Goal: Task Accomplishment & Management: Use online tool/utility

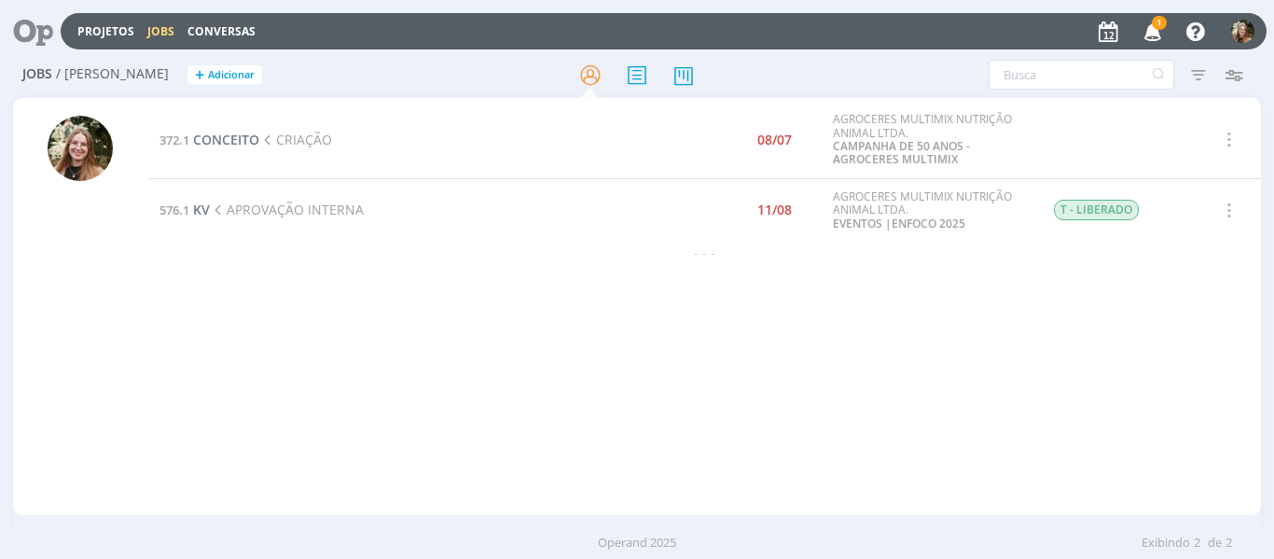
click at [1145, 24] on icon "button" at bounding box center [1153, 31] width 33 height 32
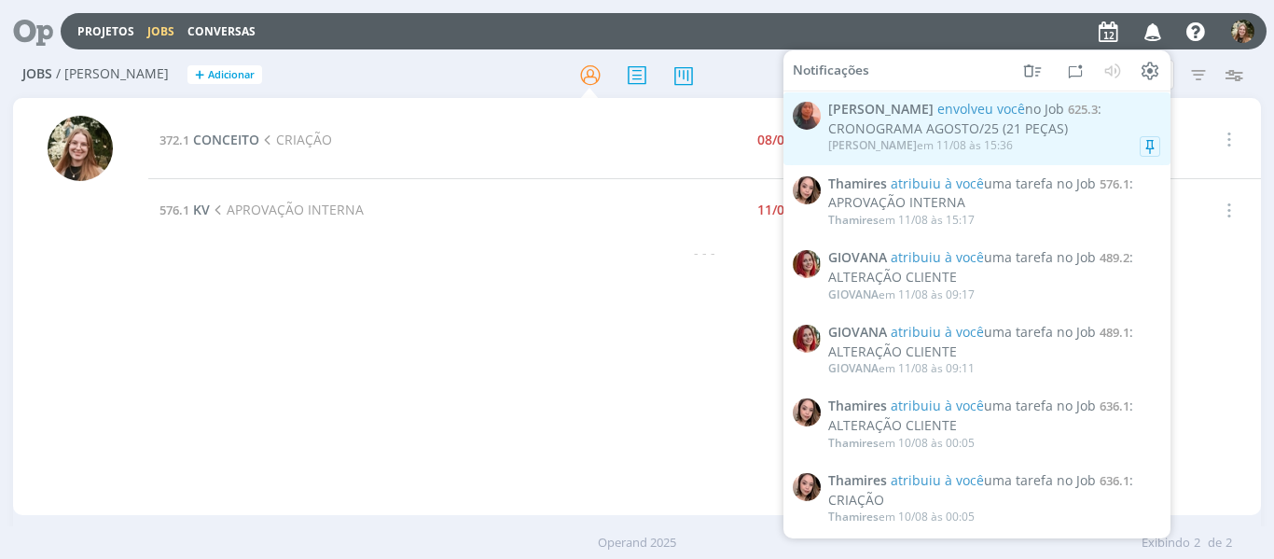
click at [1111, 121] on div "CRONOGRAMA AGOSTO/25 (21 PEÇAS)" at bounding box center [994, 129] width 332 height 16
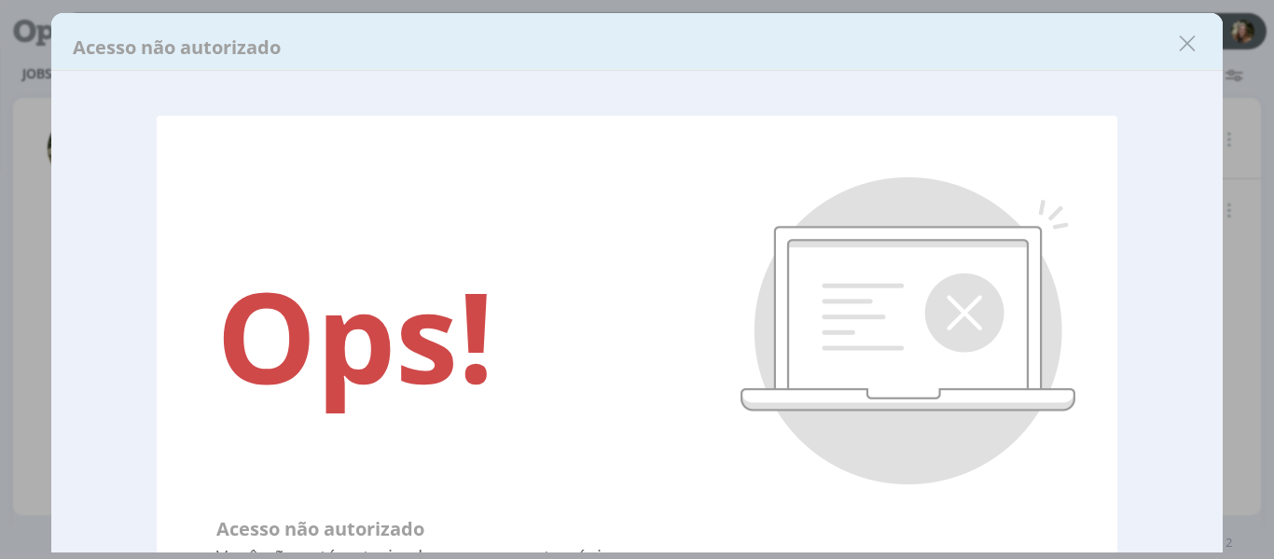
click at [1188, 42] on icon "dialog" at bounding box center [1187, 44] width 28 height 28
click at [1187, 43] on div at bounding box center [637, 279] width 1274 height 559
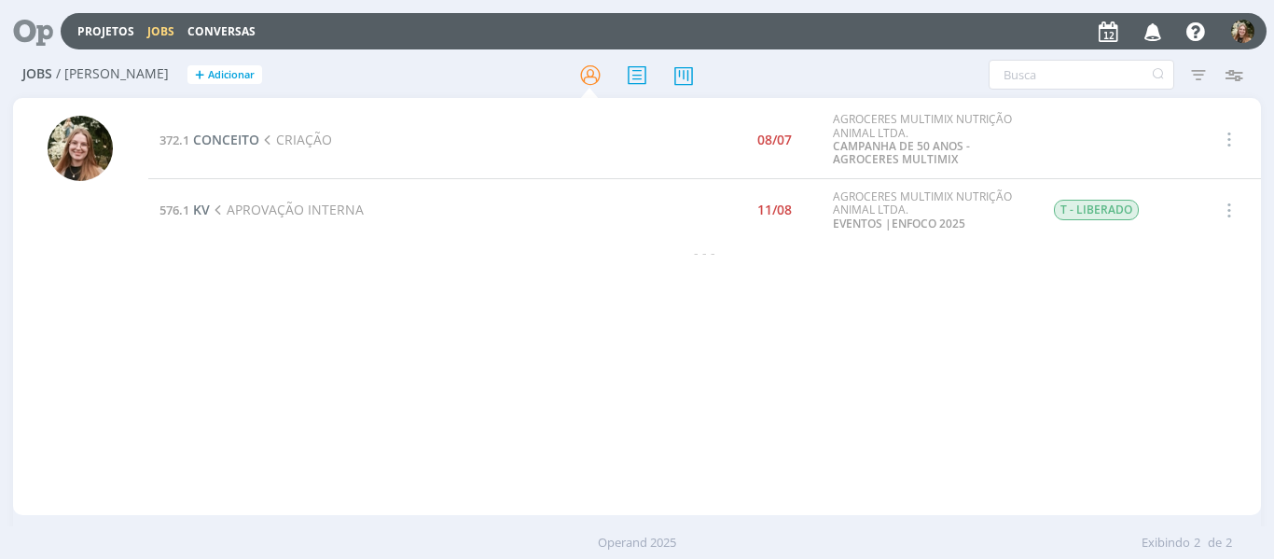
click at [214, 205] on icon at bounding box center [218, 209] width 17 height 17
click at [204, 210] on span "KV" at bounding box center [201, 209] width 17 height 18
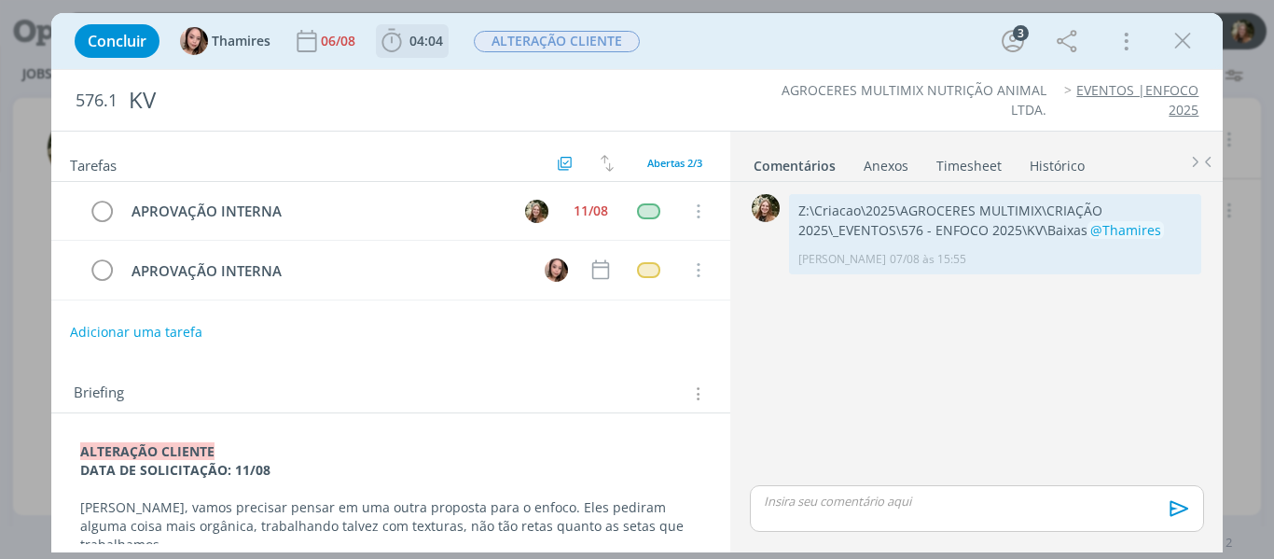
click at [424, 48] on span "04:04" at bounding box center [426, 41] width 34 height 18
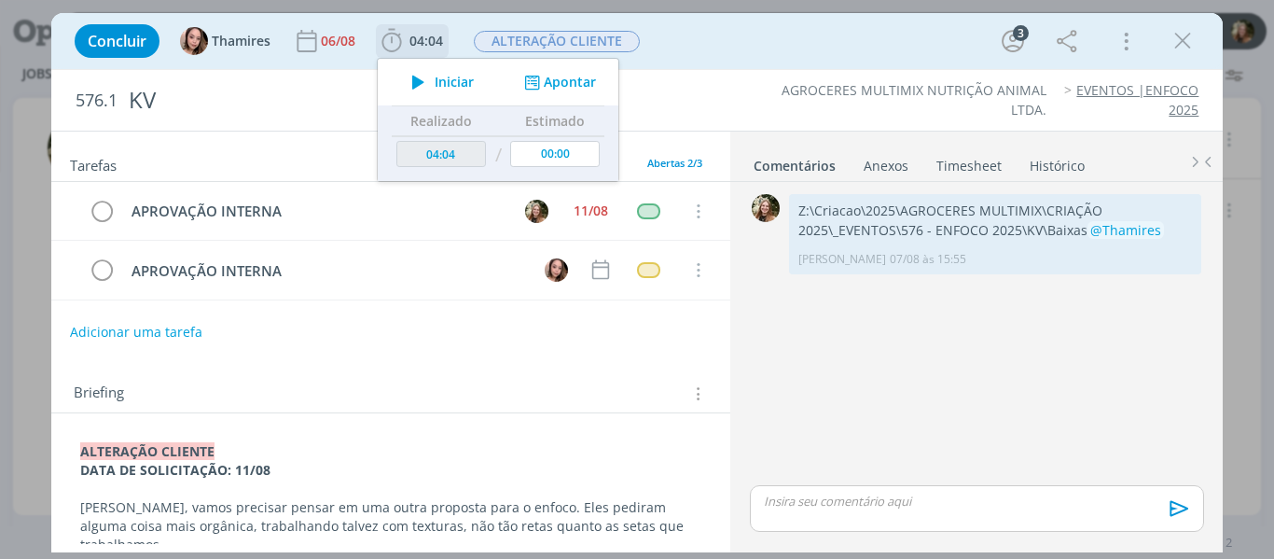
click at [411, 76] on icon "dialog" at bounding box center [418, 82] width 33 height 24
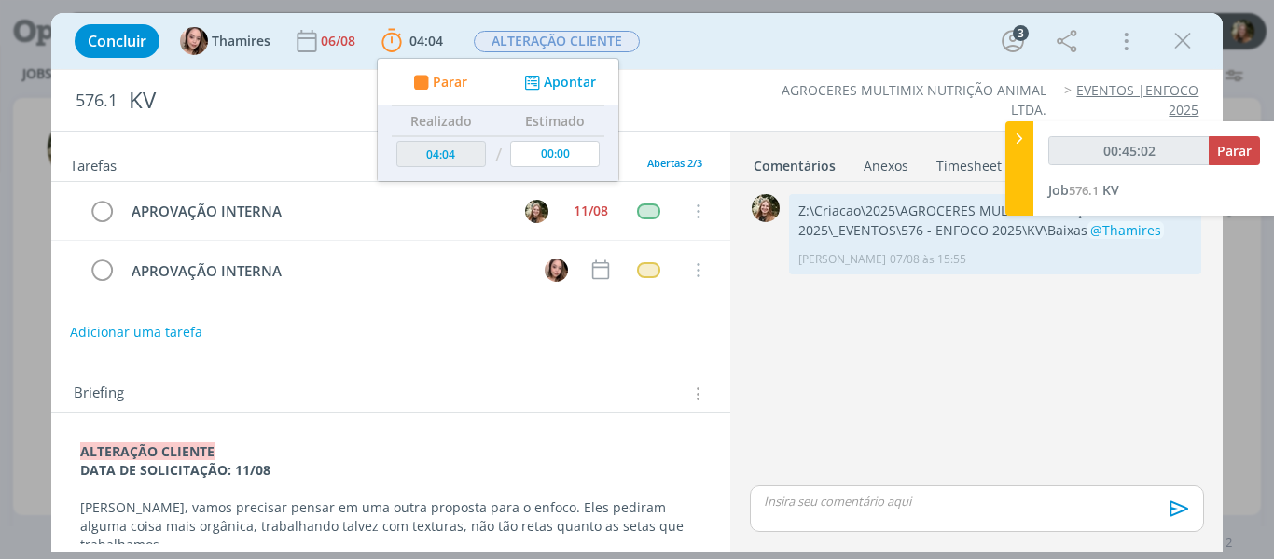
type input "00:45:03"
click at [1223, 154] on span "Parar" at bounding box center [1234, 151] width 35 height 18
click at [1185, 34] on icon "dialog" at bounding box center [1182, 41] width 28 height 28
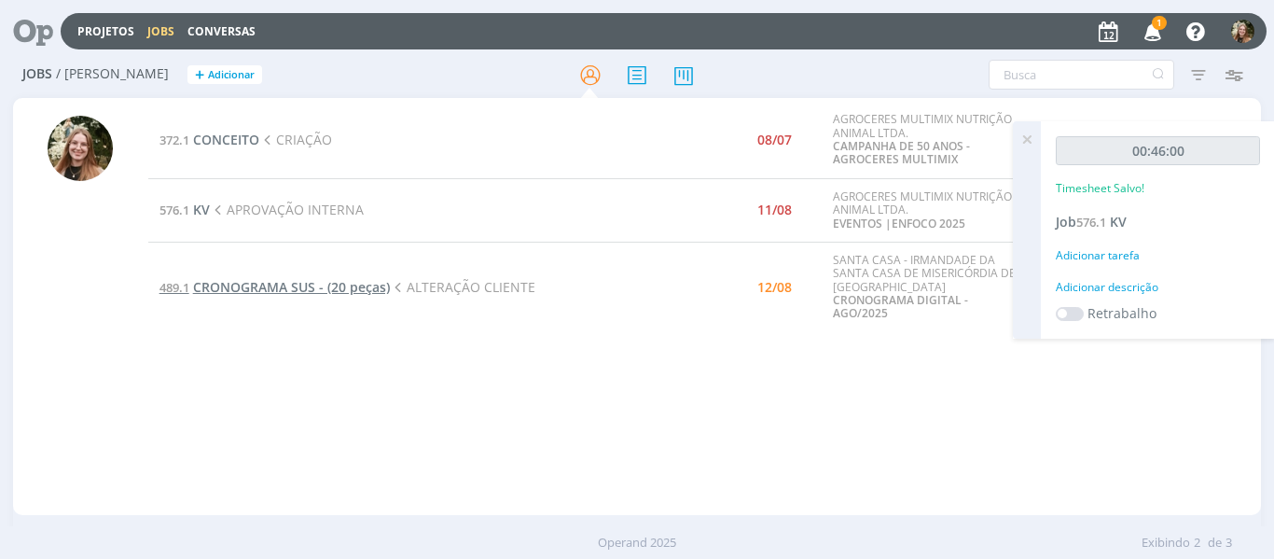
click at [217, 278] on span "CRONOGRAMA SUS - (20 peças)" at bounding box center [291, 287] width 197 height 18
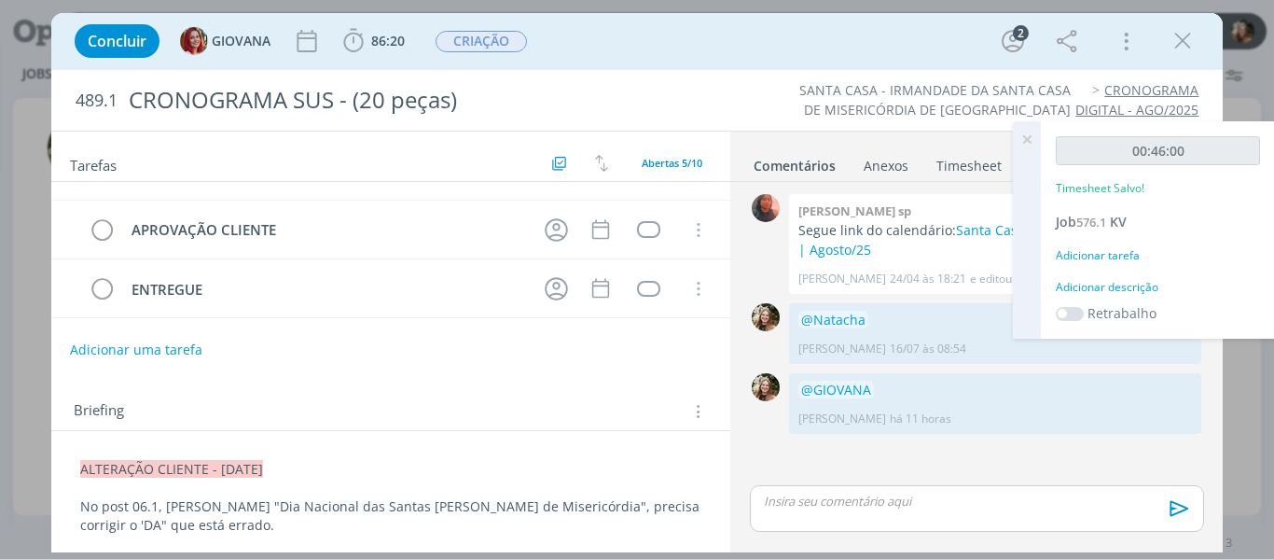
scroll to position [280, 0]
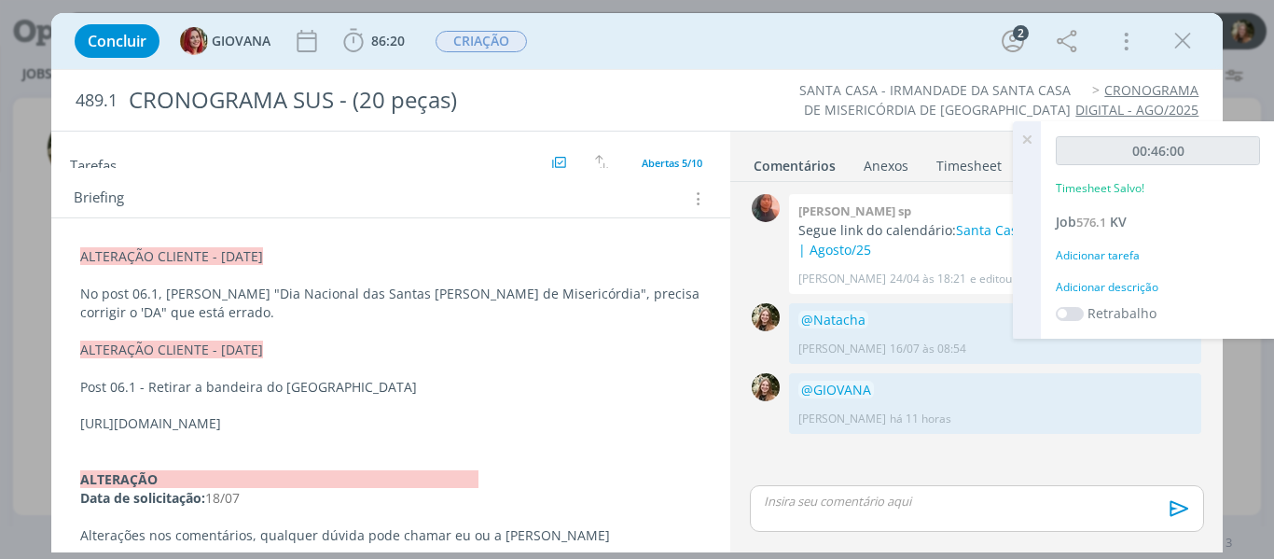
click at [551, 297] on p "No post 06.1, [PERSON_NAME] "Dia Nacional das Santas [PERSON_NAME] de Misericór…" at bounding box center [391, 302] width 622 height 37
click at [546, 375] on p "dialog" at bounding box center [391, 369] width 620 height 19
drag, startPoint x: 536, startPoint y: 312, endPoint x: 541, endPoint y: 342, distance: 30.2
click at [536, 311] on p "No post 06.1, [PERSON_NAME] "Dia Nacional das Santas [PERSON_NAME] de Misericór…" at bounding box center [391, 303] width 620 height 37
drag, startPoint x: 1187, startPoint y: 35, endPoint x: 894, endPoint y: 11, distance: 293.8
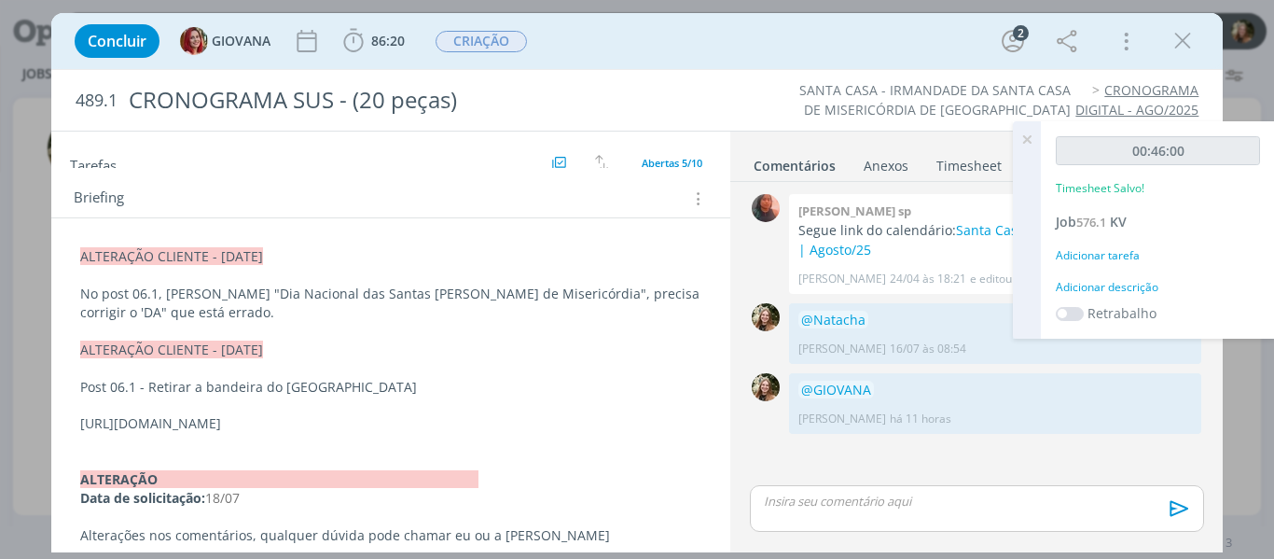
click at [1187, 35] on icon "dialog" at bounding box center [1182, 41] width 28 height 28
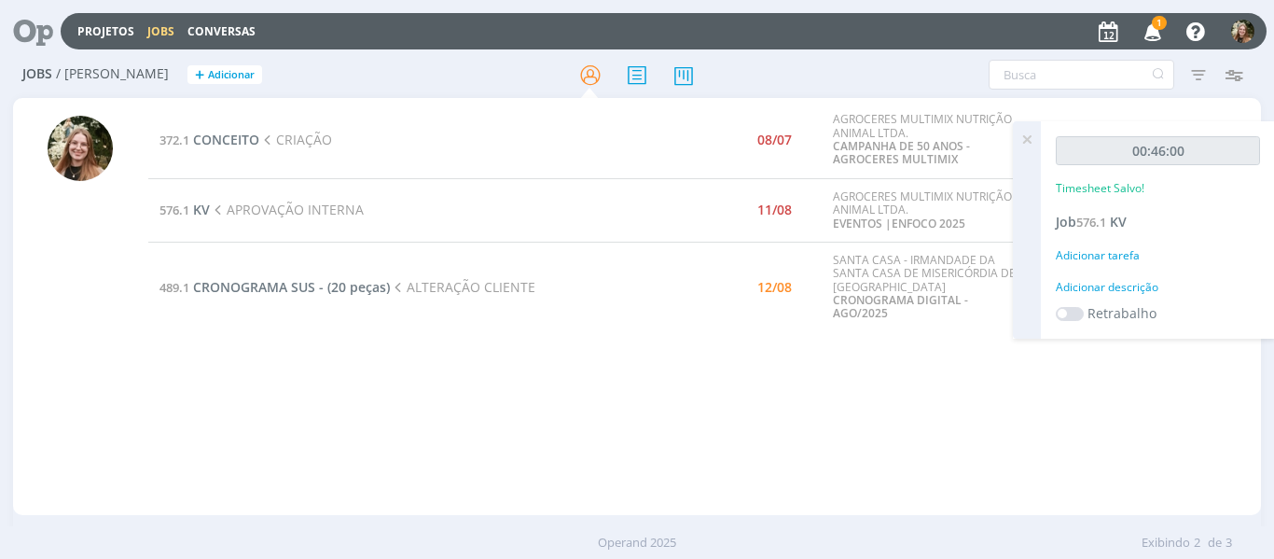
click at [1028, 134] on icon at bounding box center [1027, 139] width 34 height 36
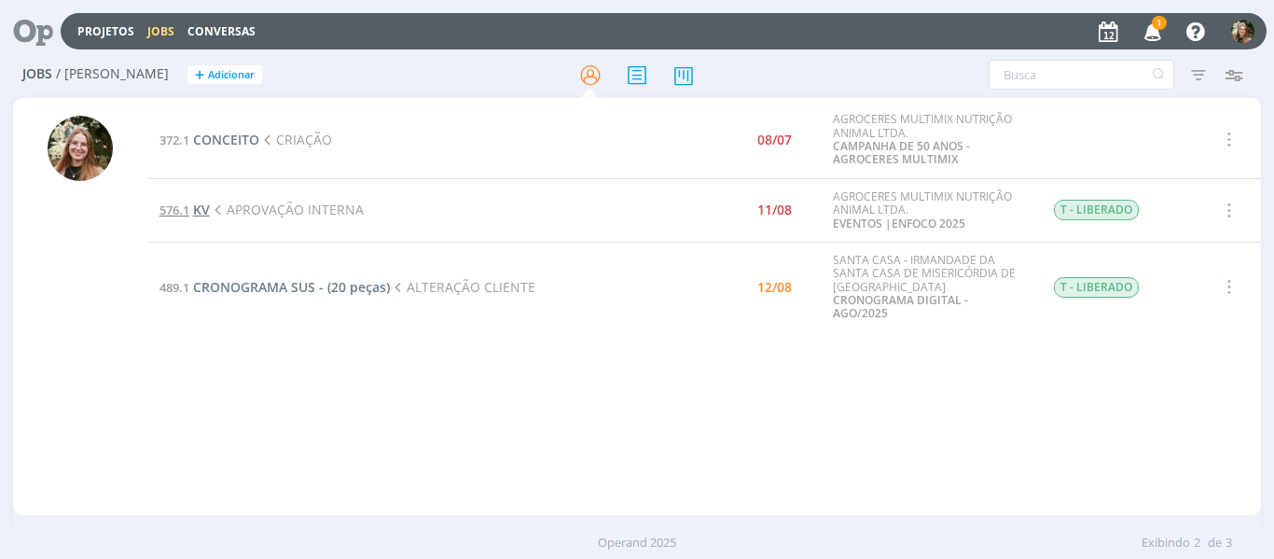
click at [209, 207] on span "KV" at bounding box center [201, 209] width 17 height 18
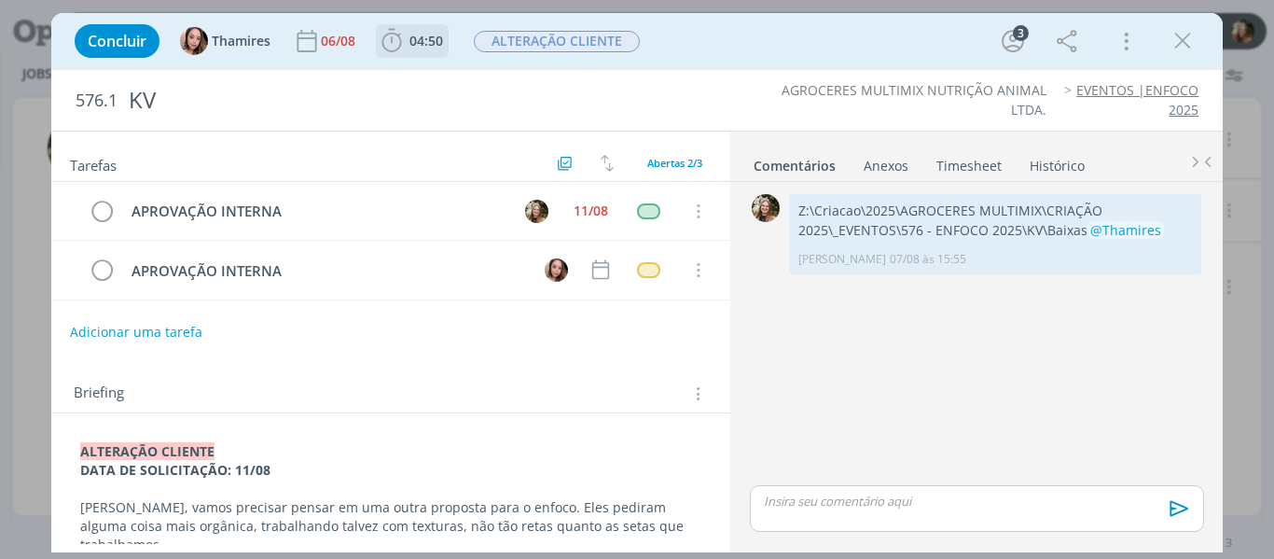
click at [420, 48] on span "04:50" at bounding box center [426, 41] width 34 height 18
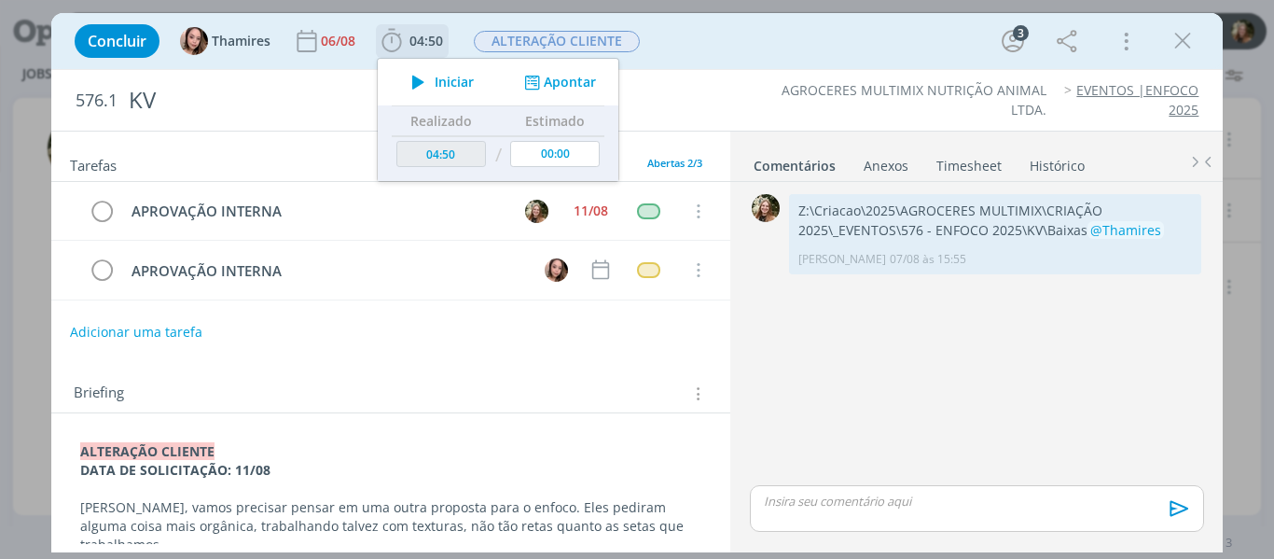
click at [422, 83] on icon "dialog" at bounding box center [418, 82] width 33 height 24
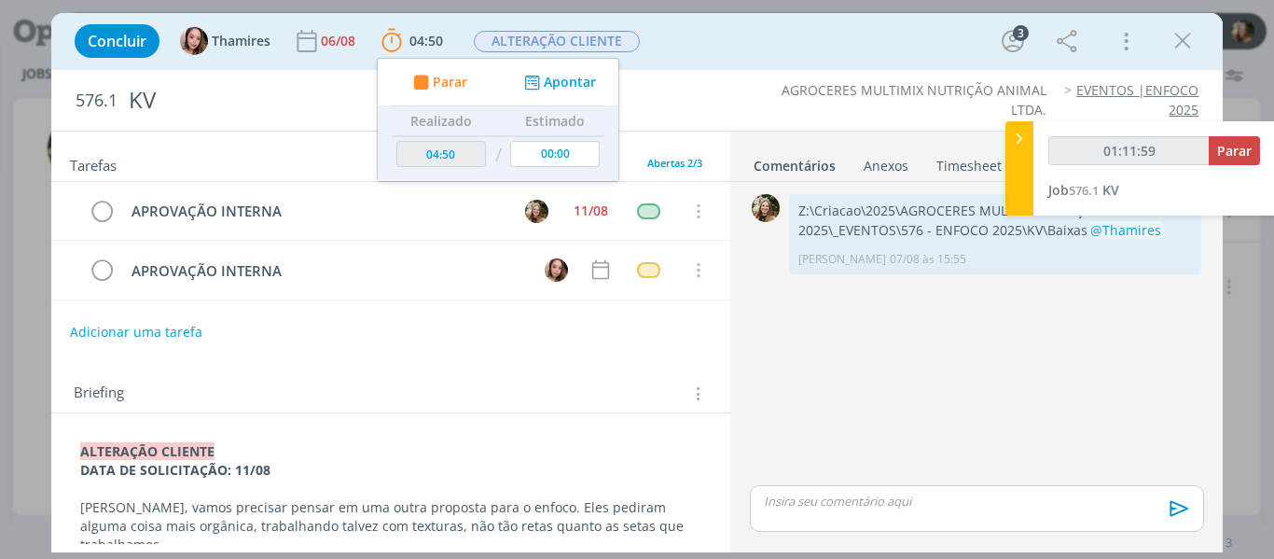
type input "01:12:59"
